Goal: Task Accomplishment & Management: Use online tool/utility

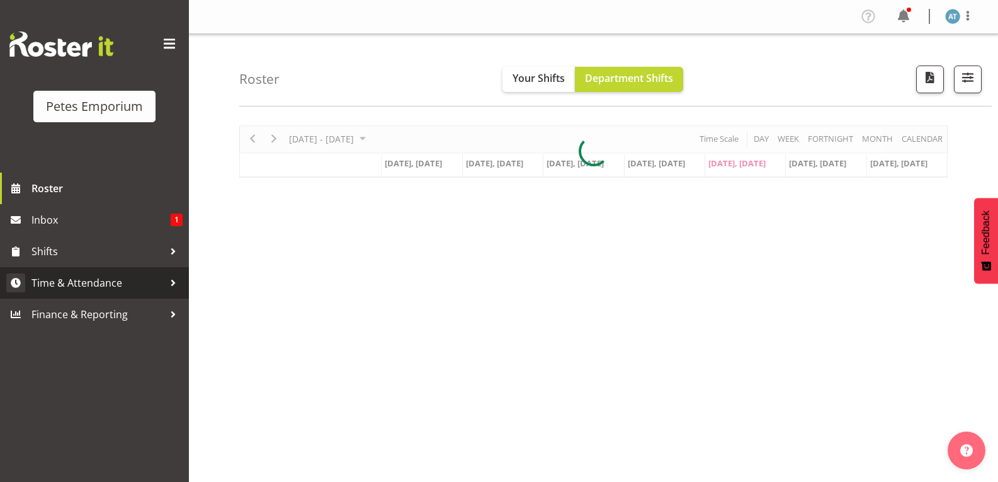
click at [78, 284] on span "Time & Attendance" at bounding box center [97, 282] width 132 height 19
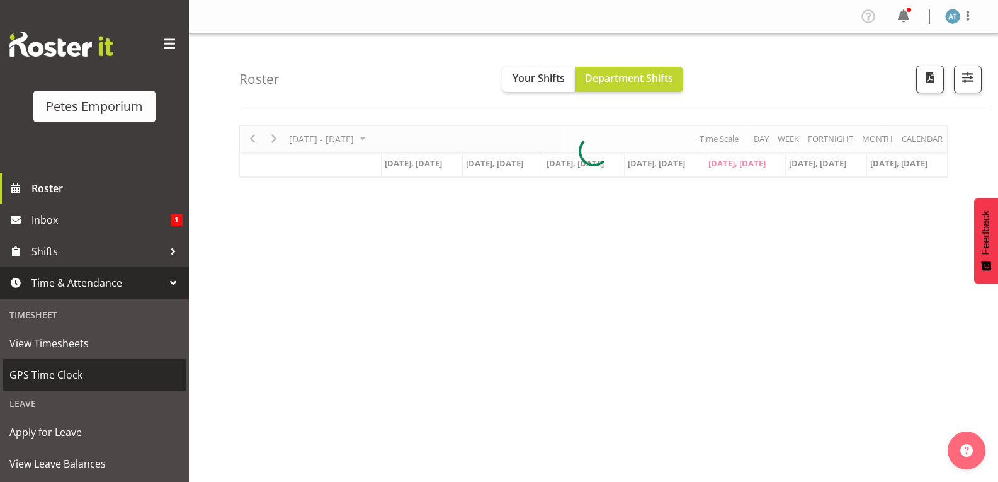
click at [54, 378] on span "GPS Time Clock" at bounding box center [94, 374] width 170 height 19
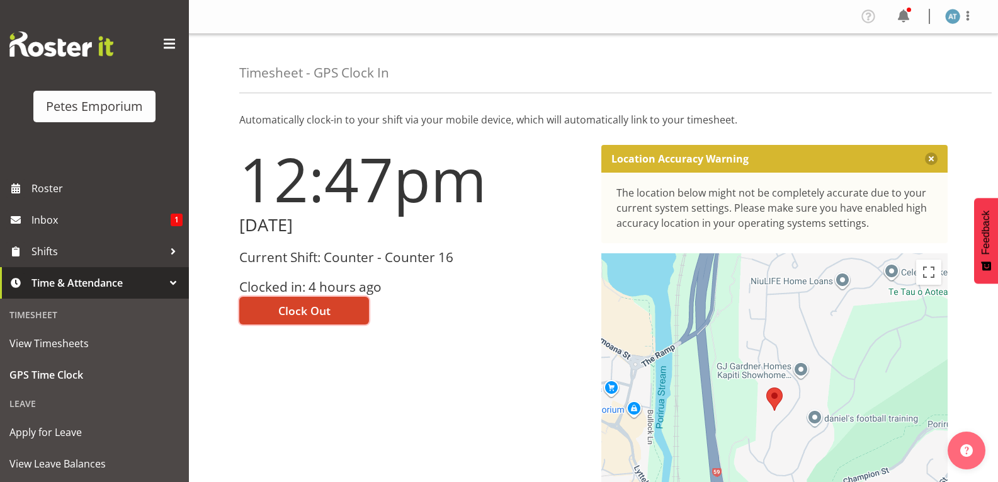
click at [267, 318] on button "Clock Out" at bounding box center [304, 311] width 130 height 28
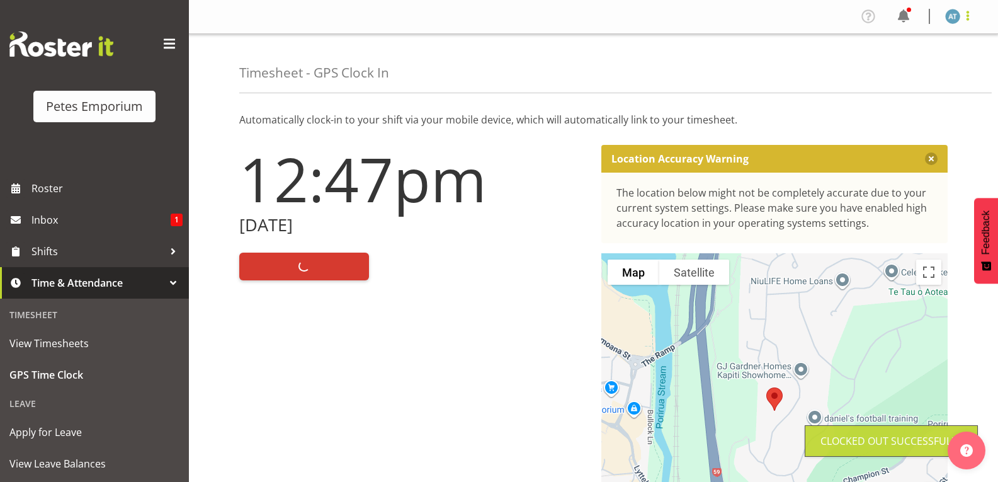
click at [969, 17] on span at bounding box center [967, 15] width 15 height 15
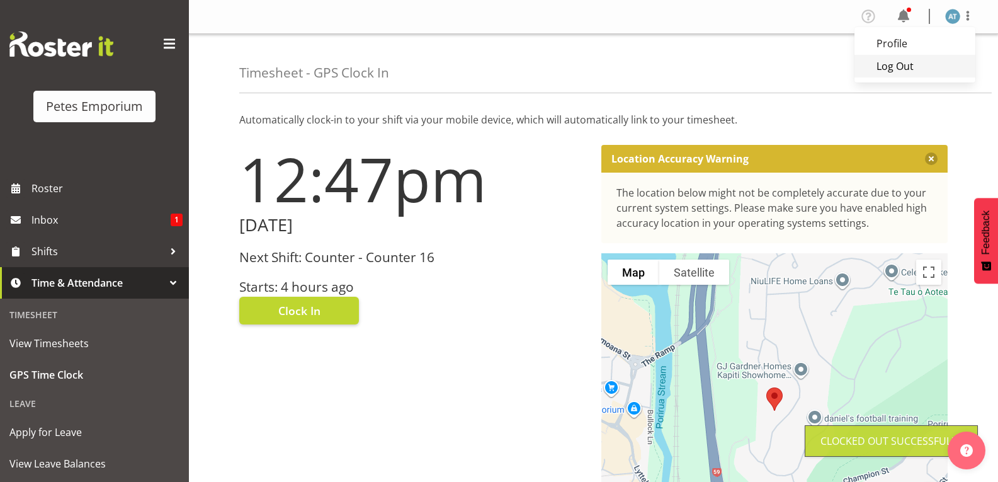
click at [899, 77] on link "Log Out" at bounding box center [915, 66] width 121 height 23
